Goal: Check status: Check status

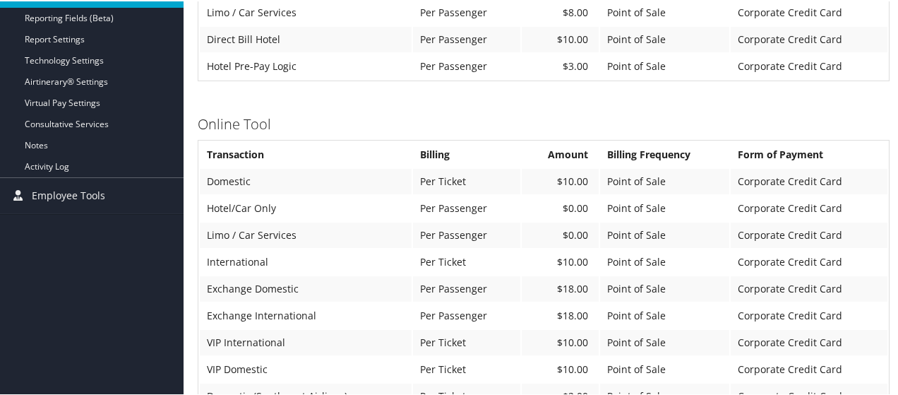
scroll to position [545, 0]
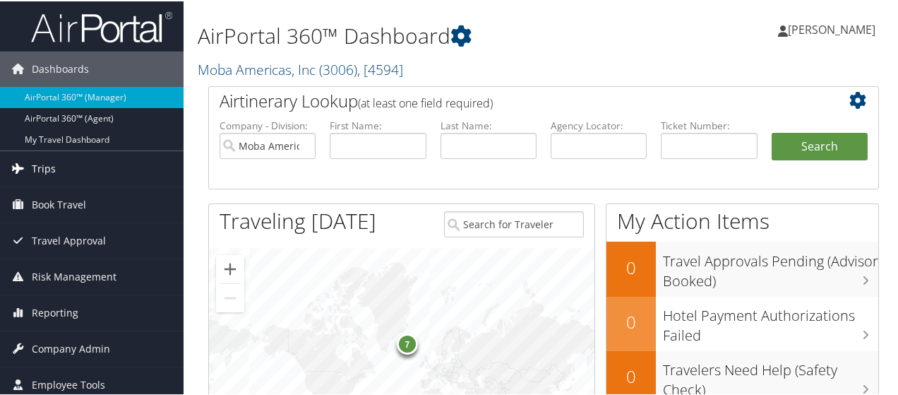
click at [45, 167] on span "Trips" at bounding box center [44, 167] width 24 height 35
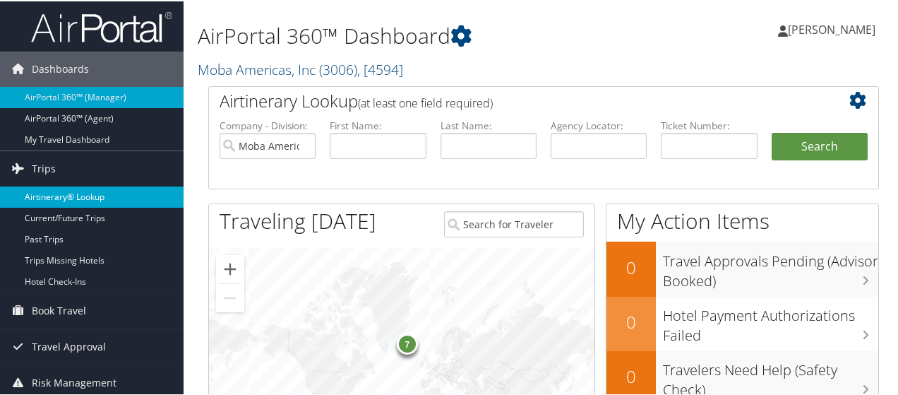
click at [52, 191] on link "Airtinerary® Lookup" at bounding box center [92, 195] width 184 height 21
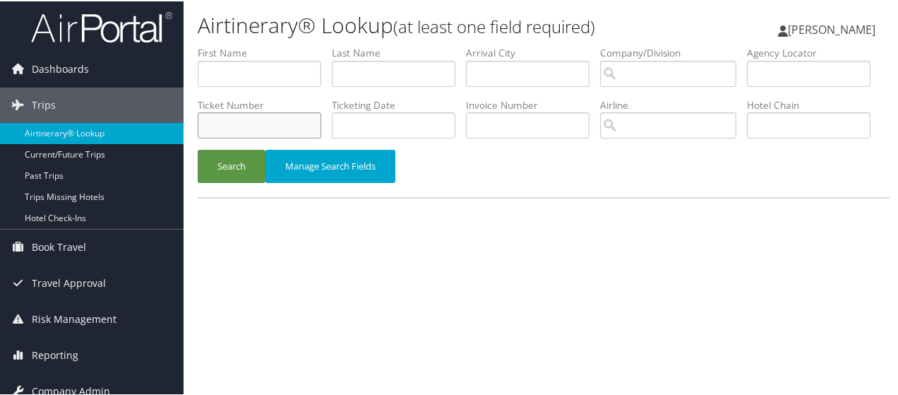
click at [321, 120] on input "text" at bounding box center [260, 124] width 124 height 26
paste input "0167311463848"
type input "0167311463848"
click at [240, 182] on button "Search" at bounding box center [232, 164] width 68 height 33
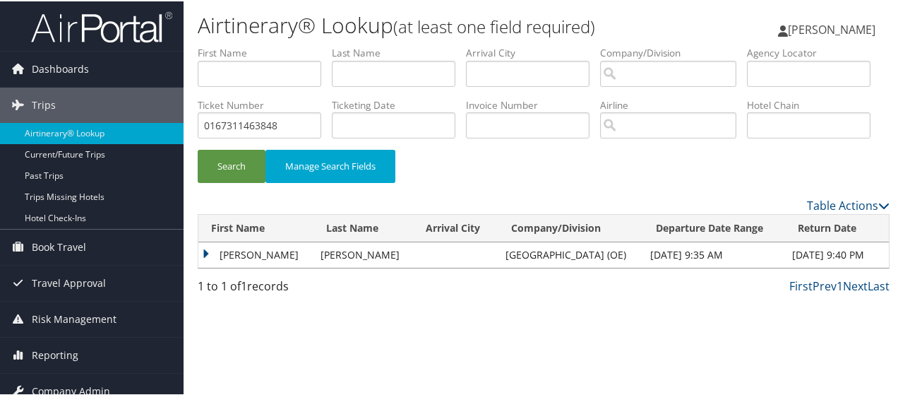
click at [237, 266] on td "[PERSON_NAME]" at bounding box center [255, 253] width 115 height 25
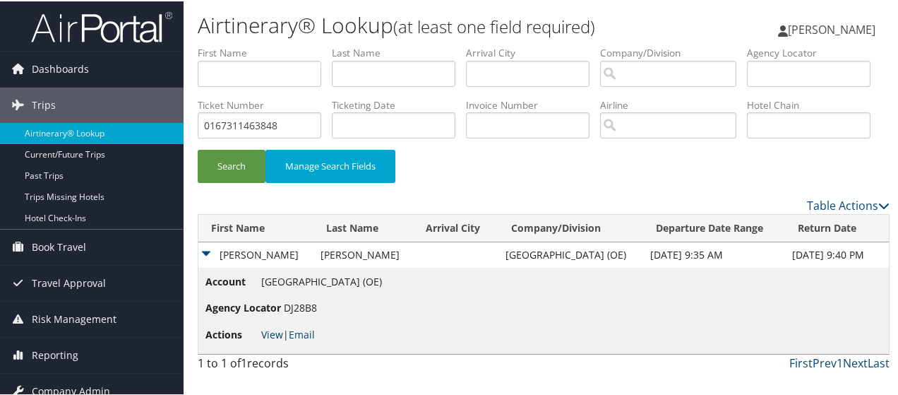
click at [268, 340] on link "View" at bounding box center [272, 332] width 22 height 13
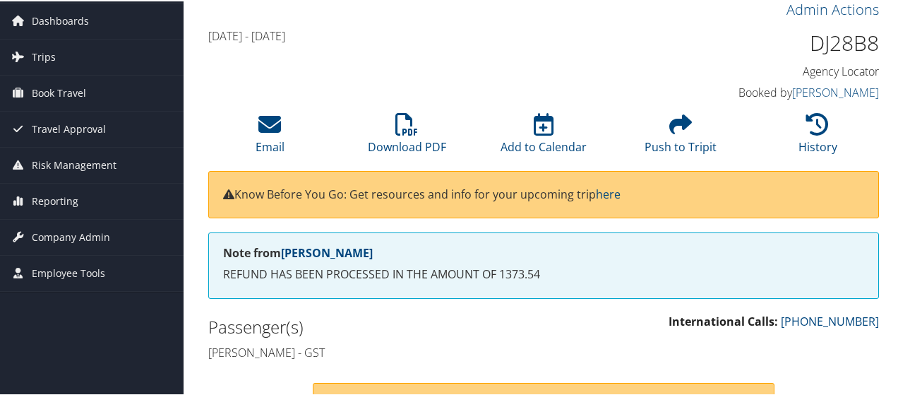
scroll to position [71, 0]
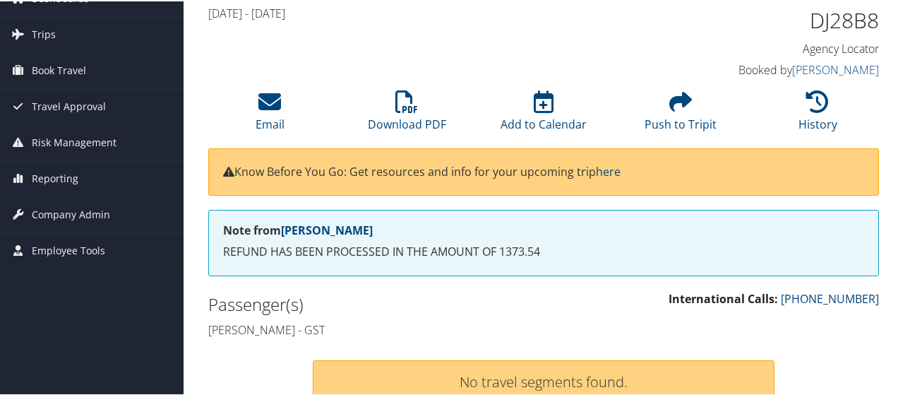
click at [699, 311] on div "International Calls: 800-367-3230" at bounding box center [717, 305] width 346 height 32
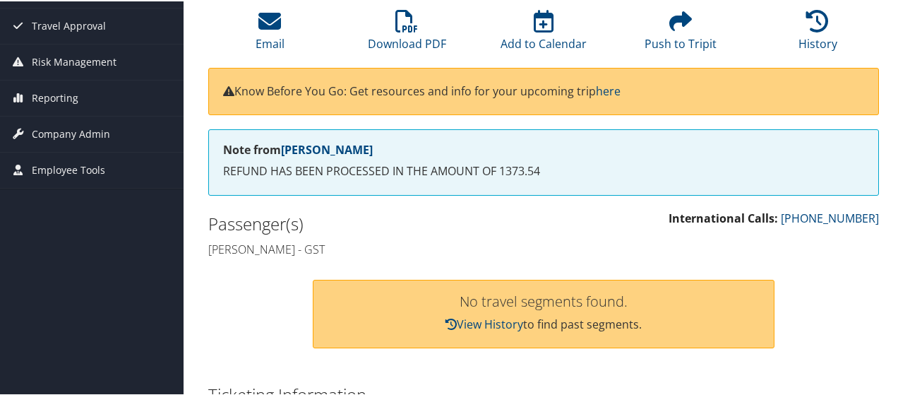
scroll to position [141, 0]
